Goal: Obtain resource: Obtain resource

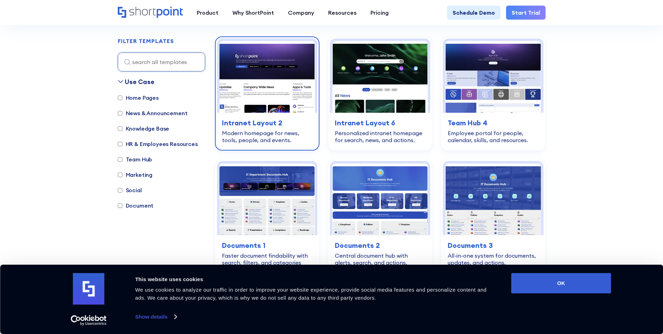
scroll to position [210, 0]
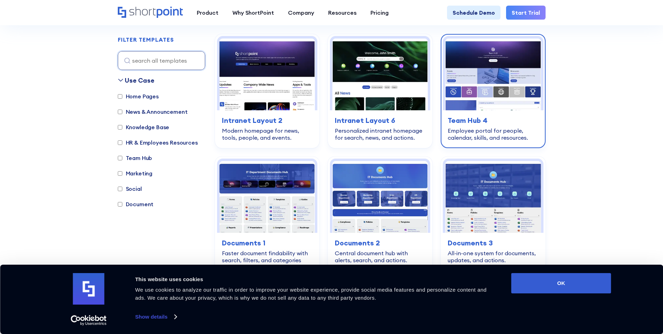
click at [495, 102] on img at bounding box center [493, 74] width 95 height 72
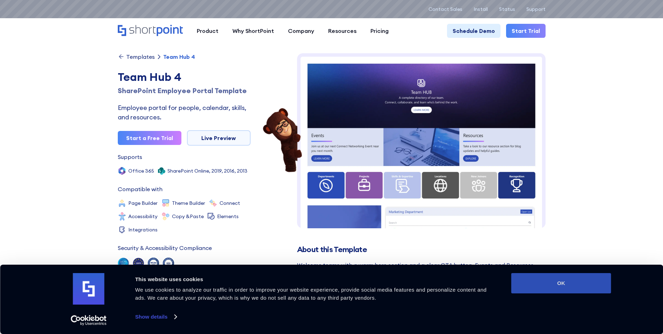
click at [576, 279] on button "OK" at bounding box center [562, 283] width 100 height 20
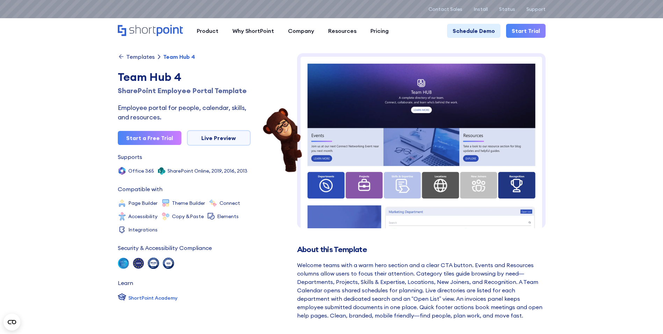
click at [396, 177] on img at bounding box center [421, 273] width 249 height 441
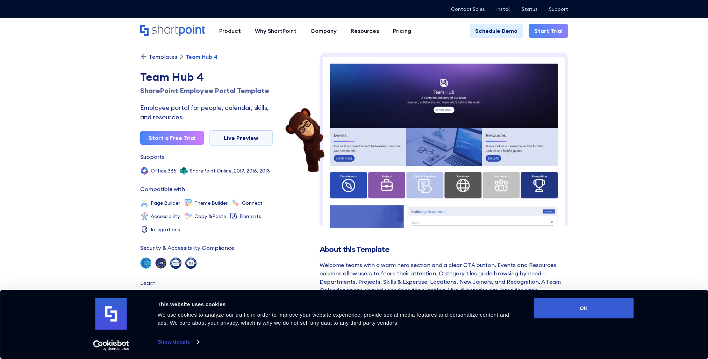
scroll to position [5, 0]
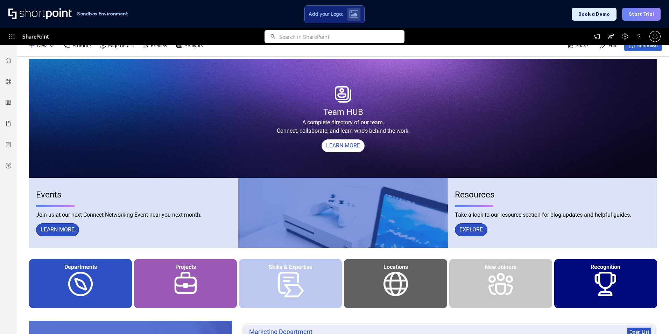
scroll to position [70, 0]
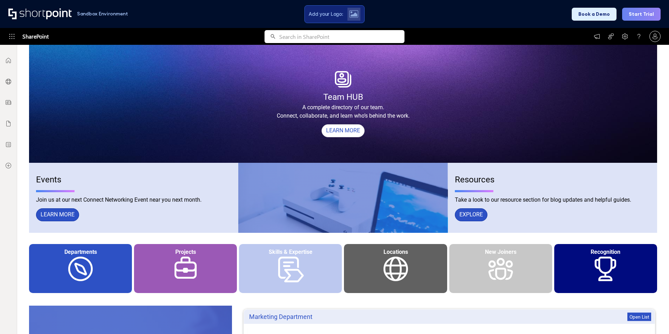
click at [472, 145] on div "Team HUB A complete directory of our team. Connect, collaborate, and learn who’…" at bounding box center [343, 103] width 628 height 119
click at [493, 144] on div "Team HUB A complete directory of our team. Connect, collaborate, and learn who’…" at bounding box center [343, 103] width 628 height 119
click at [496, 199] on span "Take a look to our resource section for blog updates and helpful guides." at bounding box center [543, 199] width 176 height 7
click at [419, 202] on div at bounding box center [342, 198] width 195 height 70
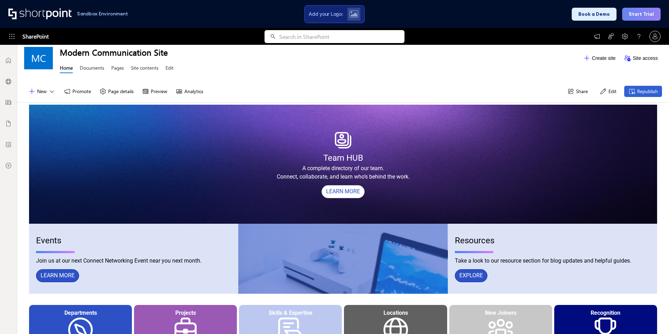
scroll to position [0, 0]
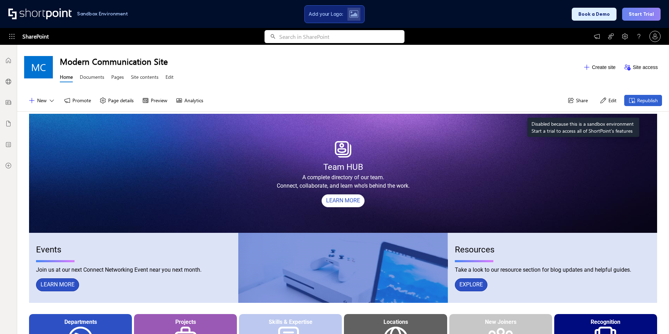
click at [600, 101] on icon at bounding box center [602, 100] width 7 height 7
